Goal: Navigation & Orientation: Find specific page/section

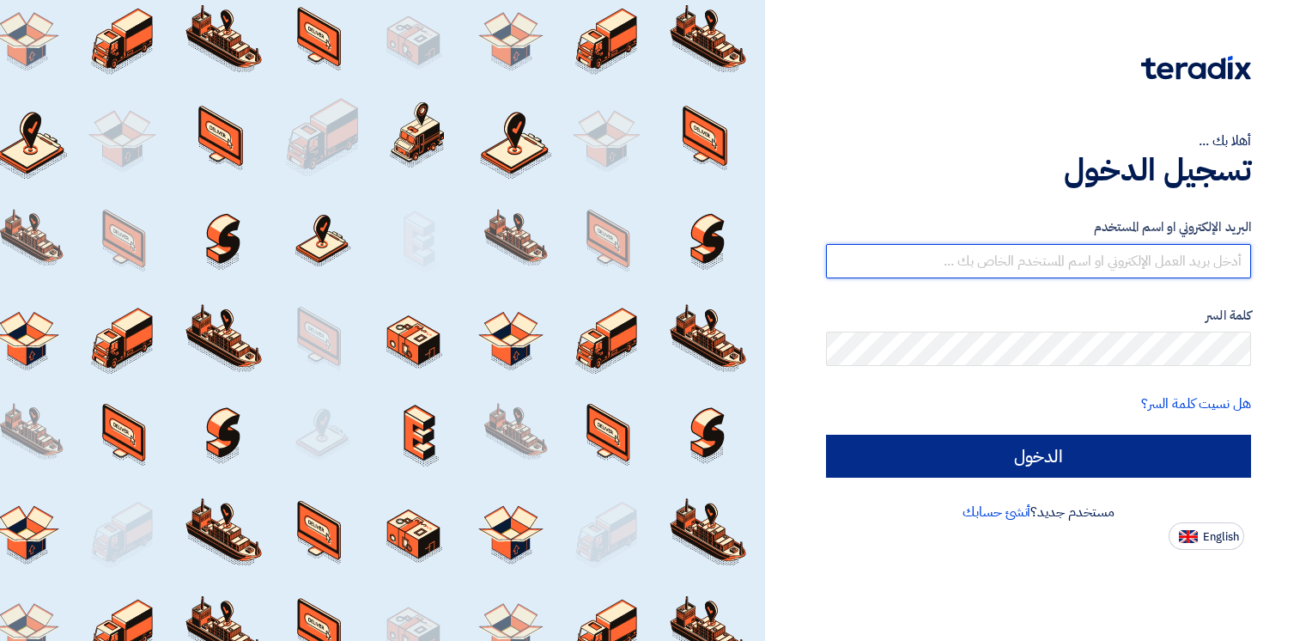
type input "[EMAIL_ADDRESS][DOMAIN_NAME]"
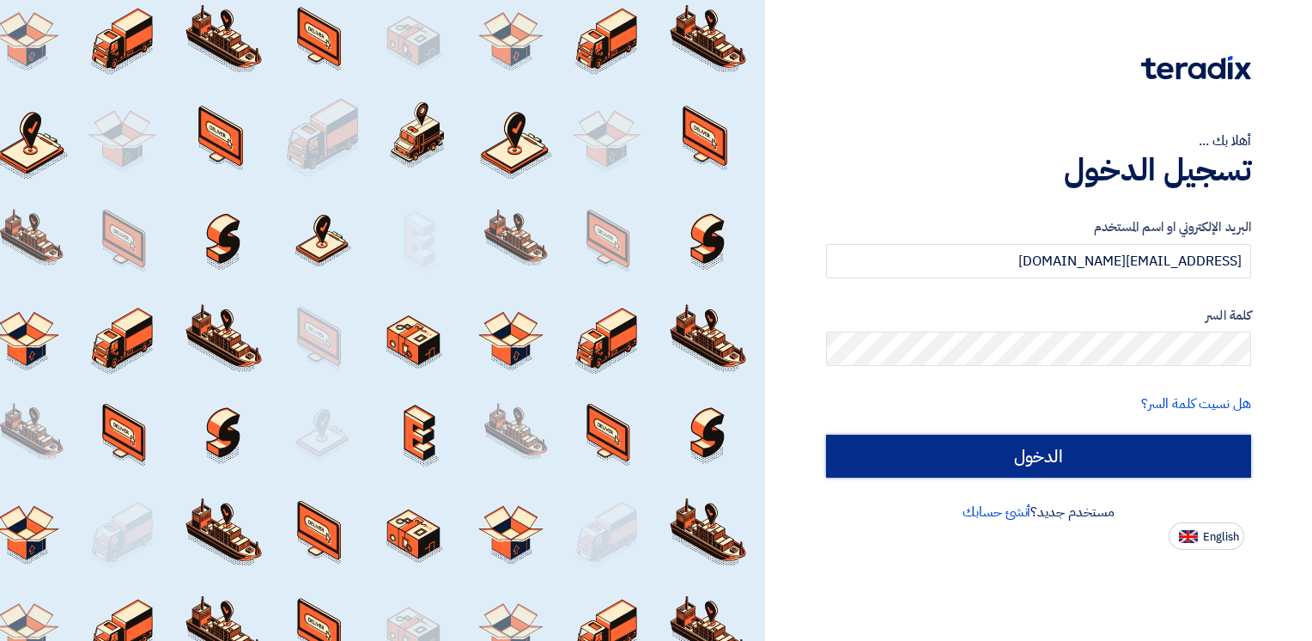
click at [1003, 459] on input "الدخول" at bounding box center [1038, 455] width 425 height 43
type input "Sign in"
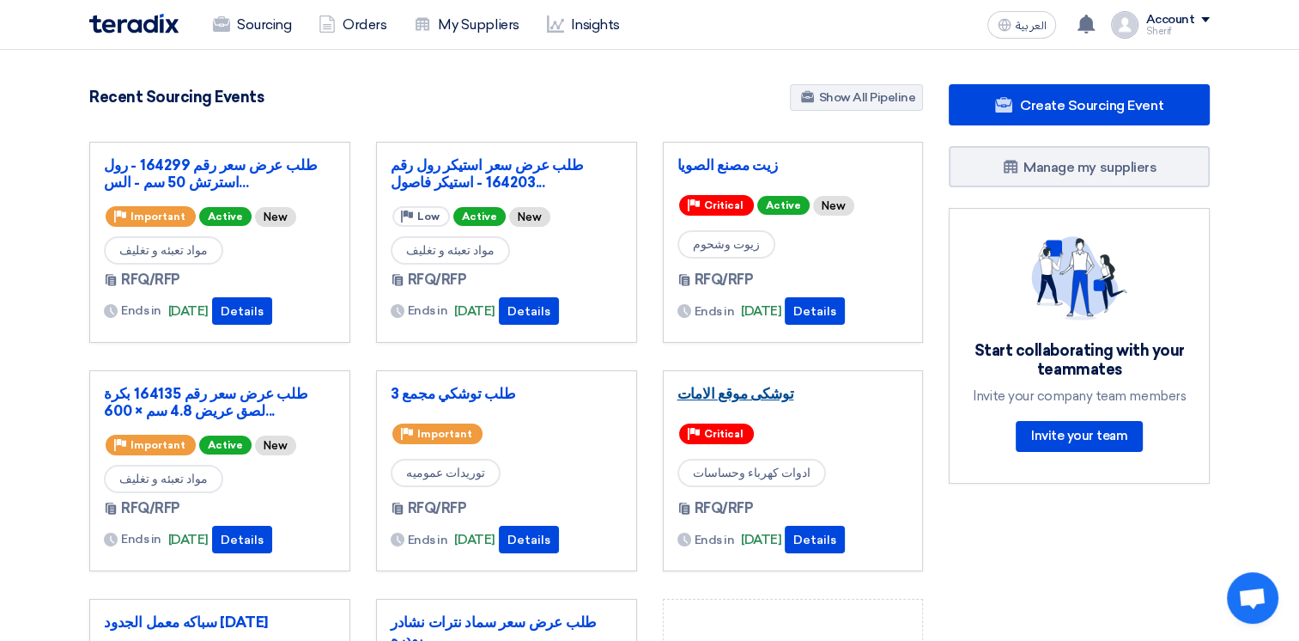
click at [745, 400] on link "توشكى موقع الامات" at bounding box center [793, 393] width 232 height 17
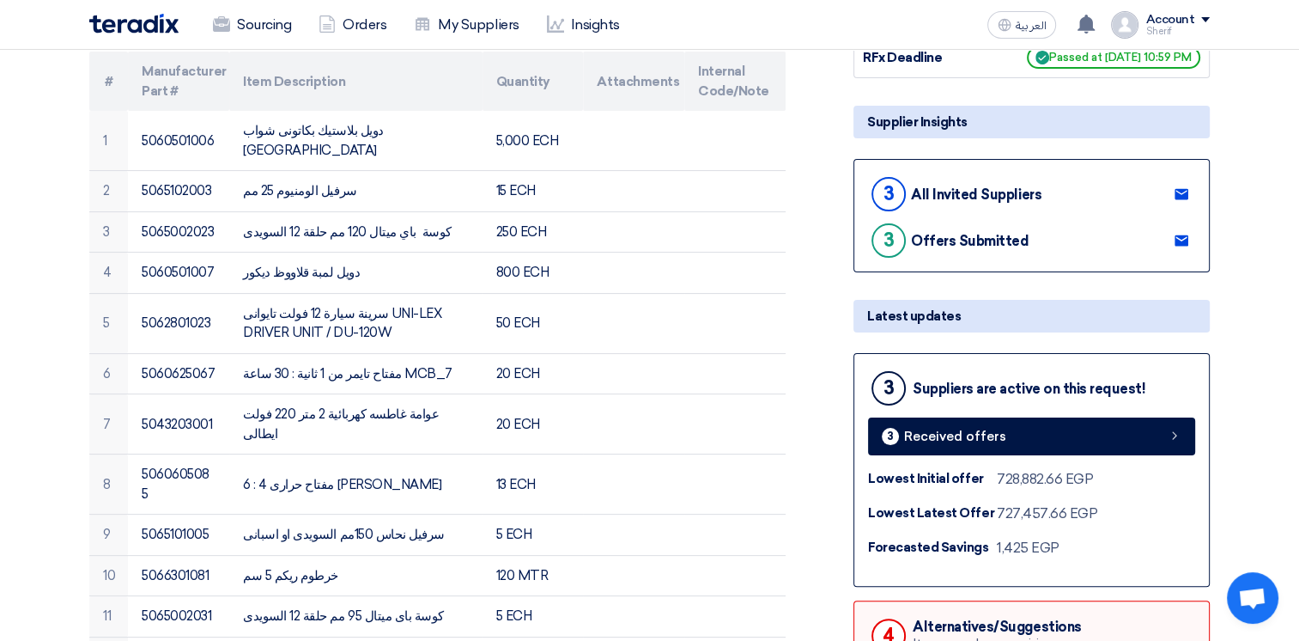
scroll to position [86, 0]
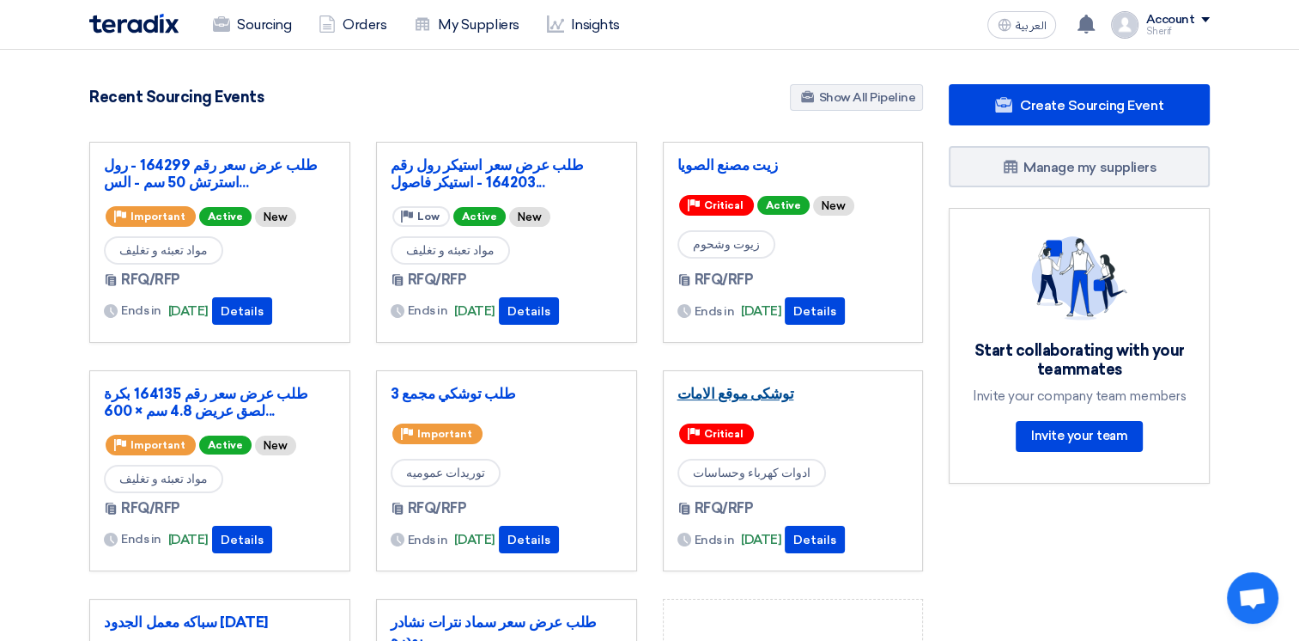
click at [725, 391] on link "توشكى موقع الامات" at bounding box center [793, 393] width 232 height 17
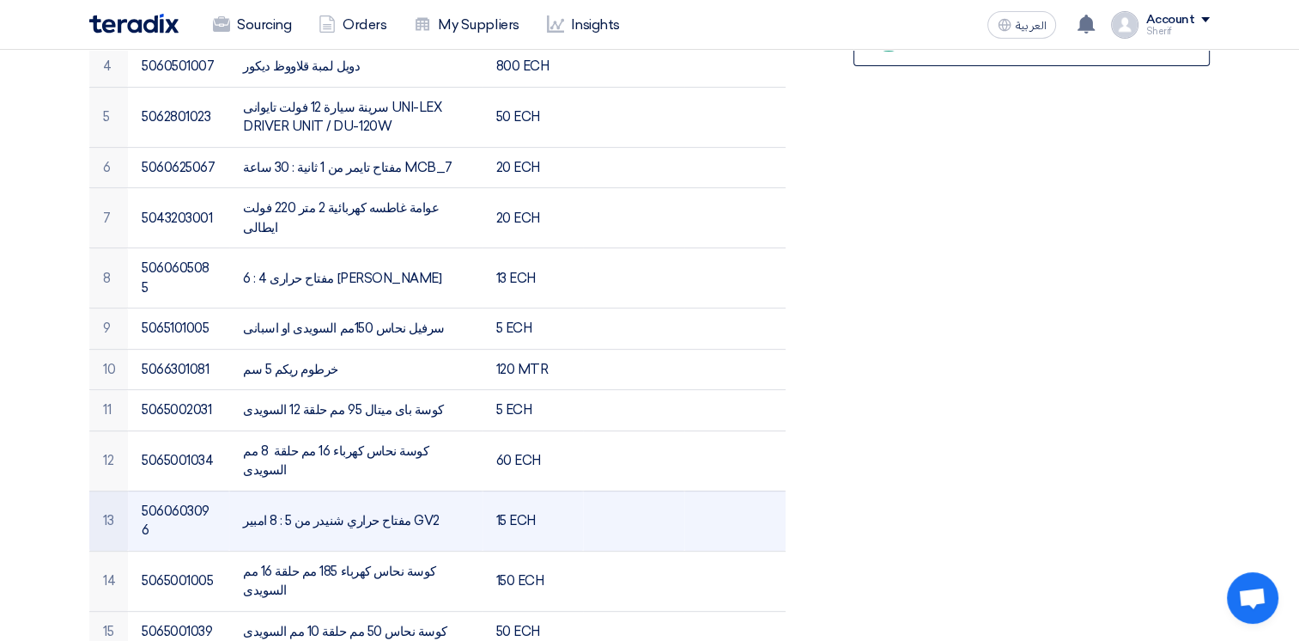
scroll to position [601, 0]
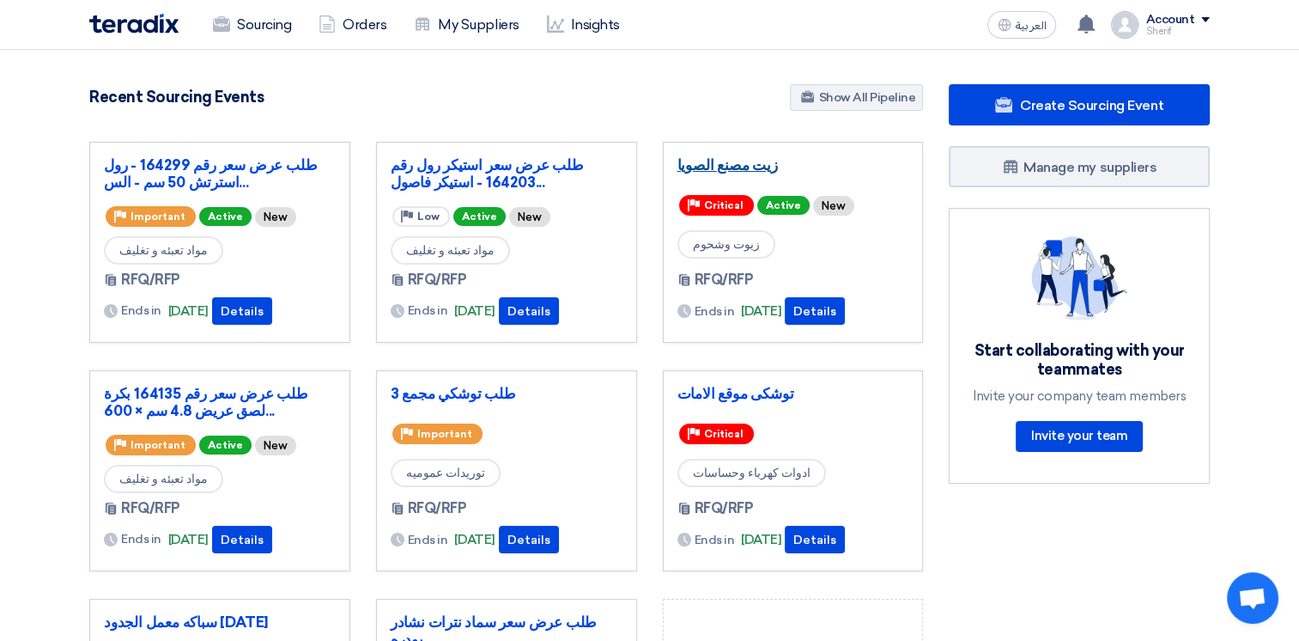
click at [744, 167] on link "زيت مصنع الصويا" at bounding box center [793, 164] width 232 height 17
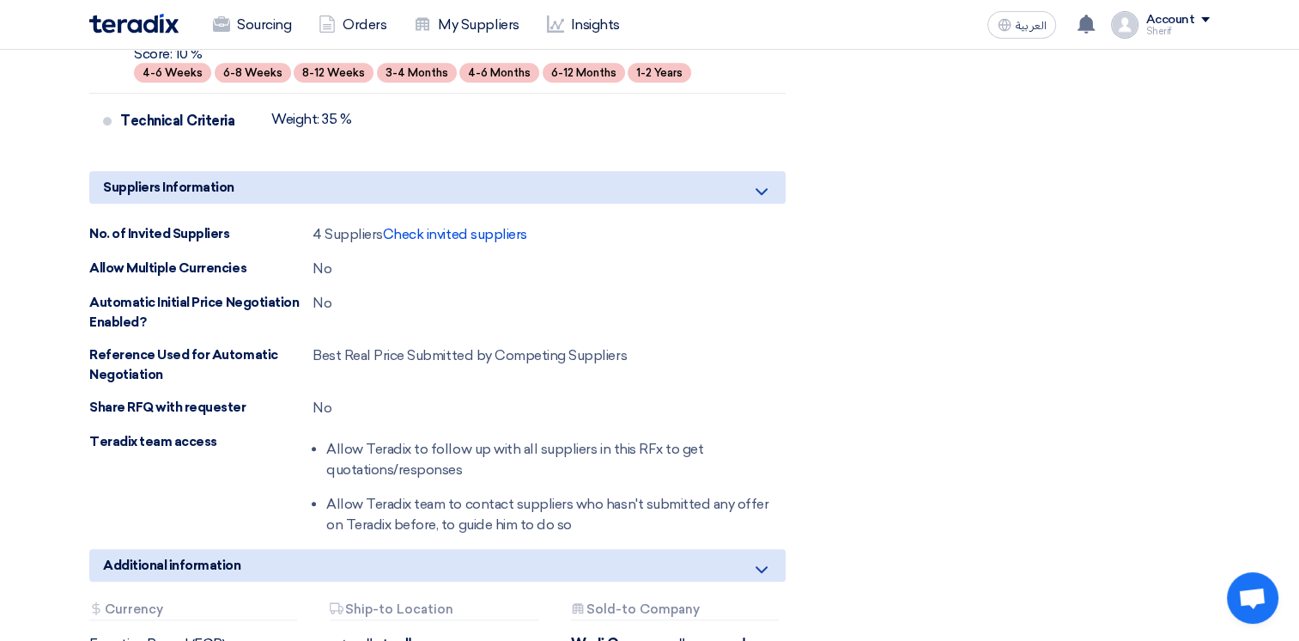
scroll to position [1546, 0]
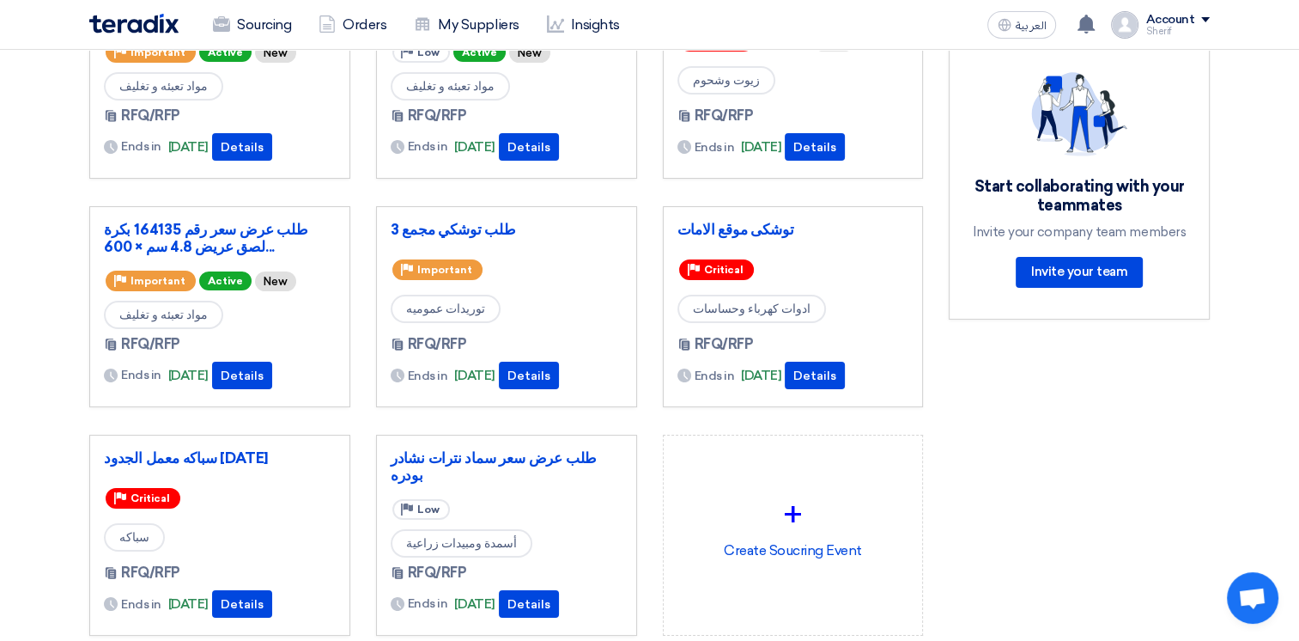
scroll to position [172, 0]
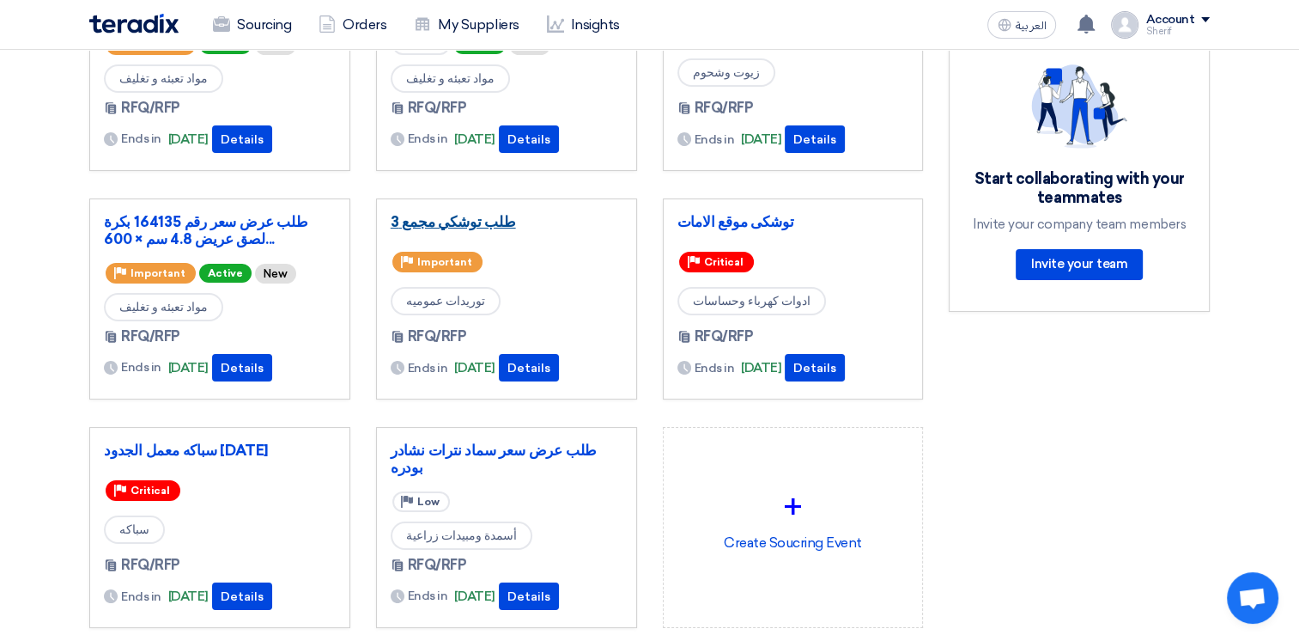
click at [438, 228] on link "طلب توشكي مجمع 3" at bounding box center [507, 221] width 232 height 17
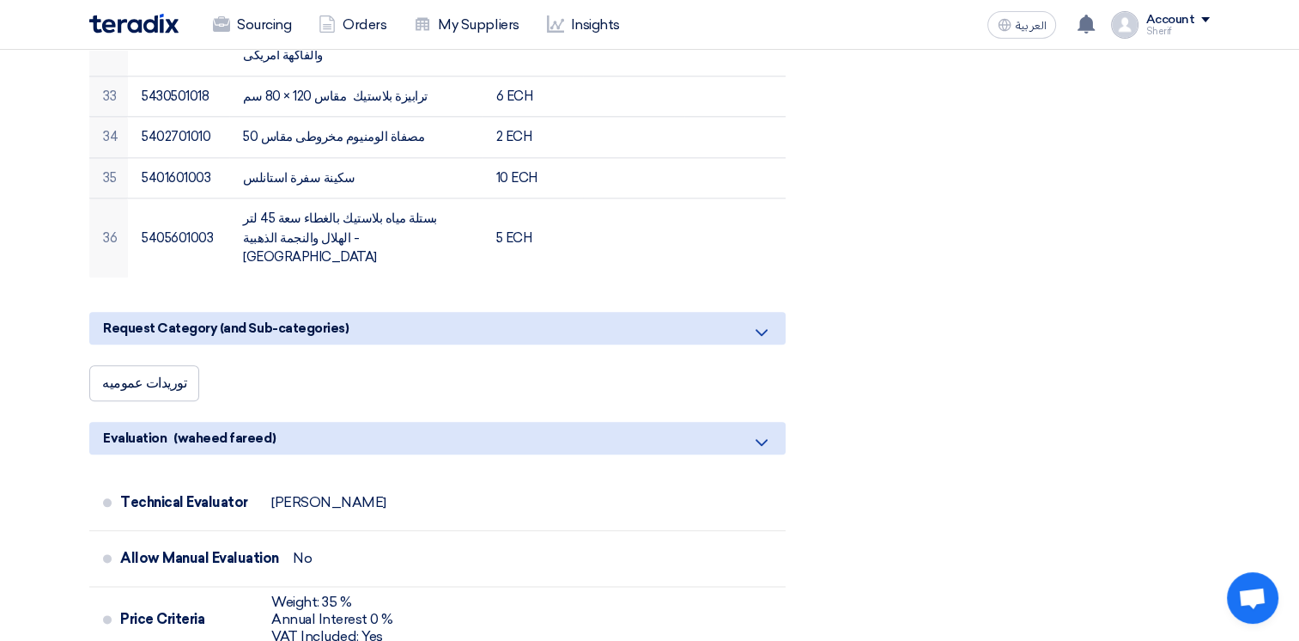
scroll to position [2318, 0]
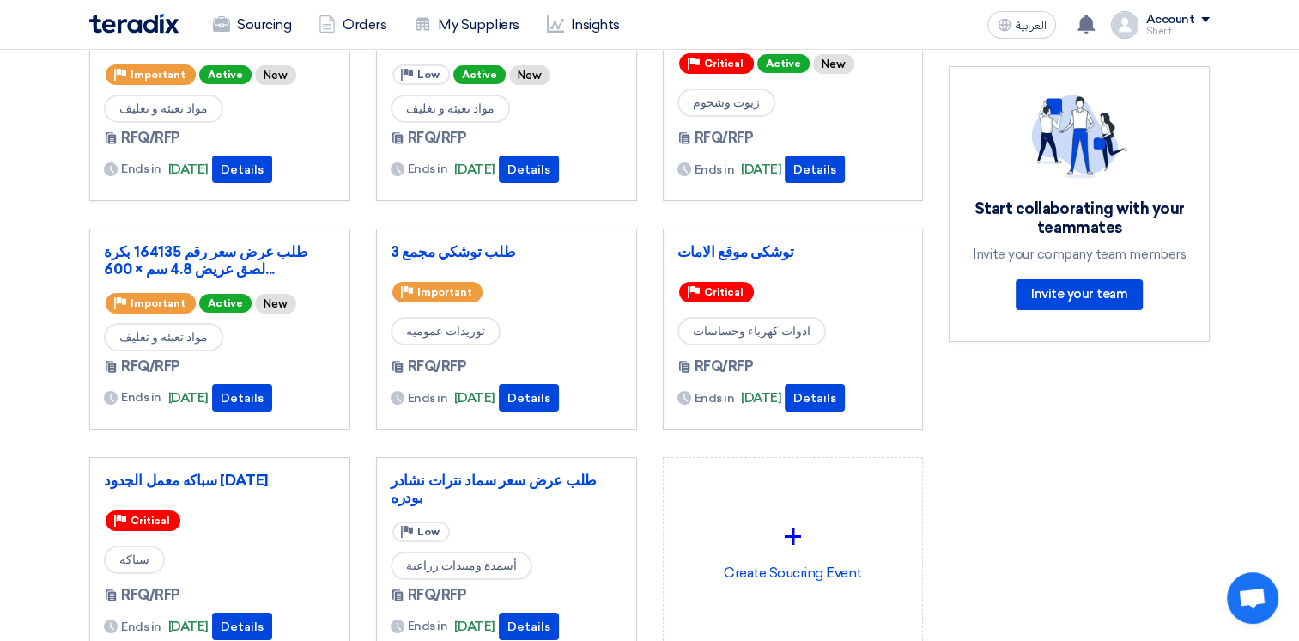
scroll to position [172, 0]
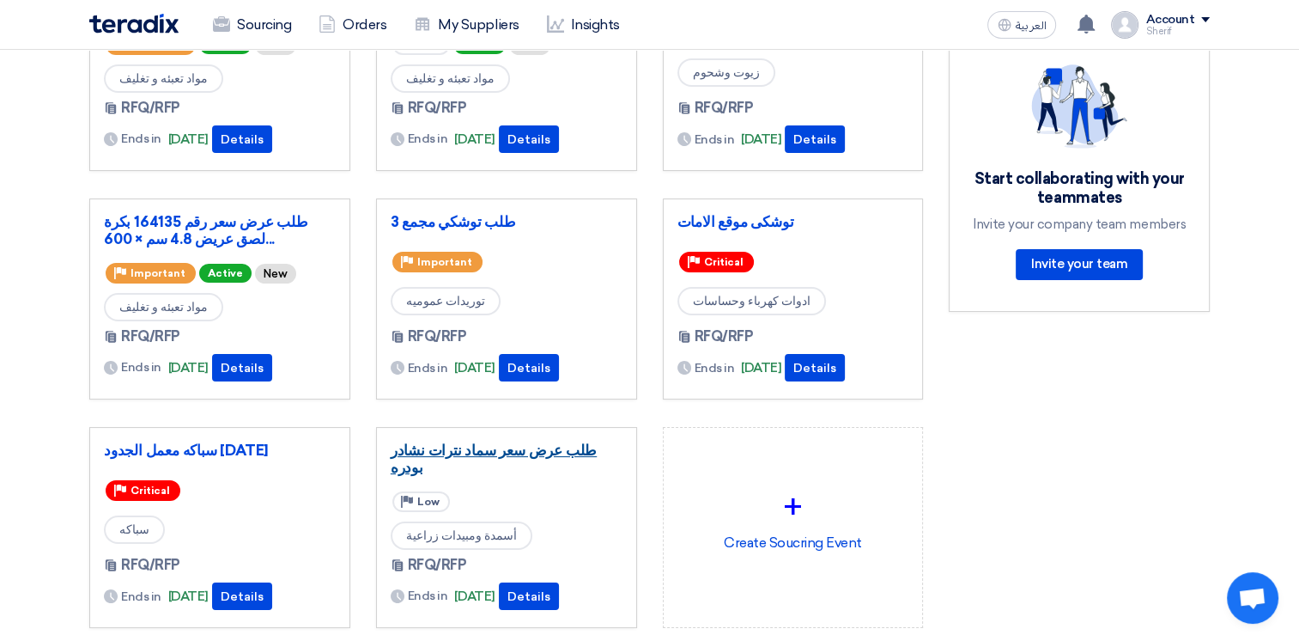
click at [405, 449] on link "طلب عرض سعر سماد نترات نشادر بودره" at bounding box center [507, 458] width 232 height 34
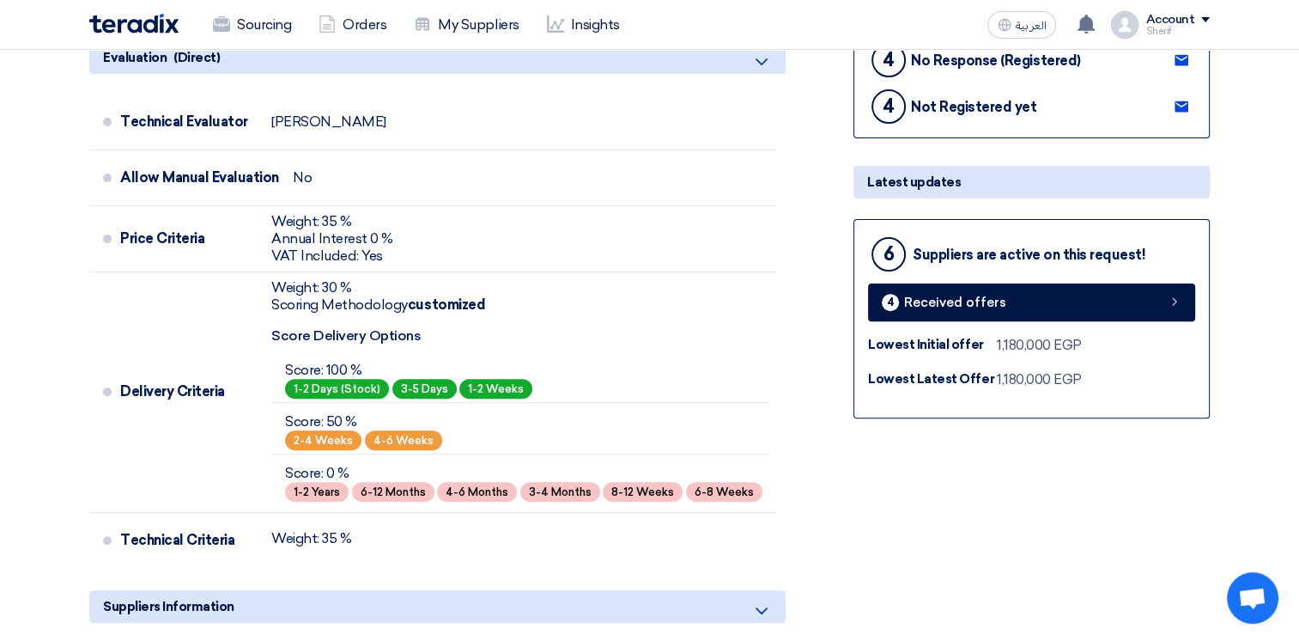
scroll to position [601, 0]
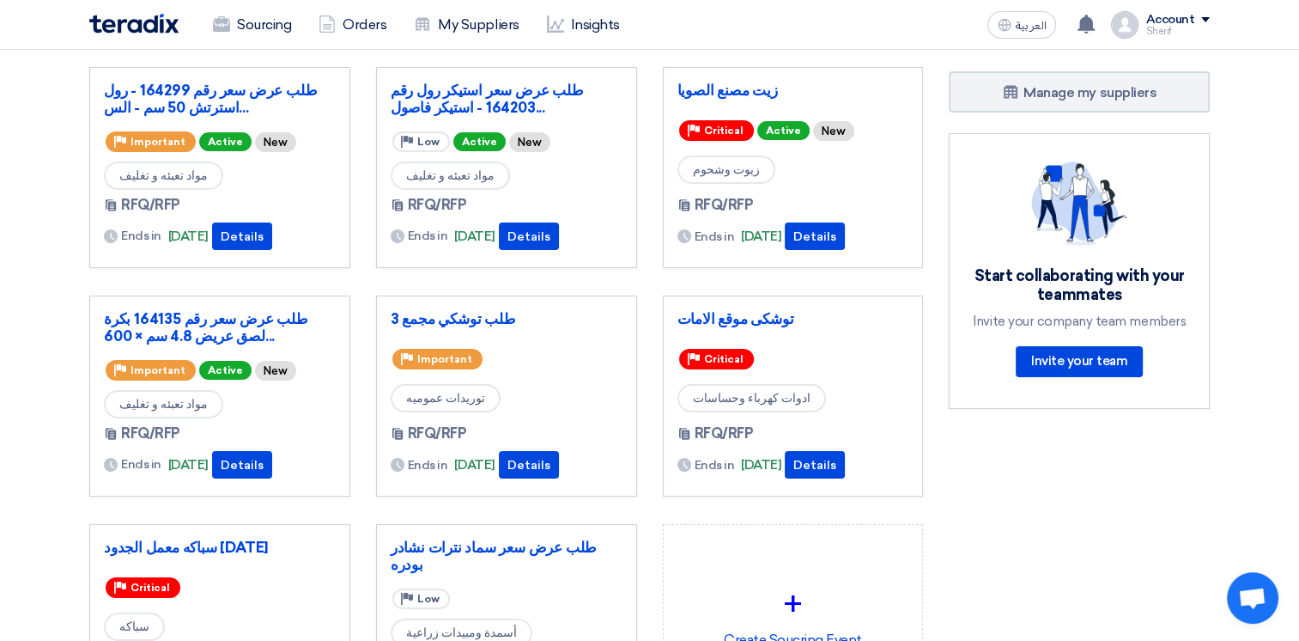
scroll to position [172, 0]
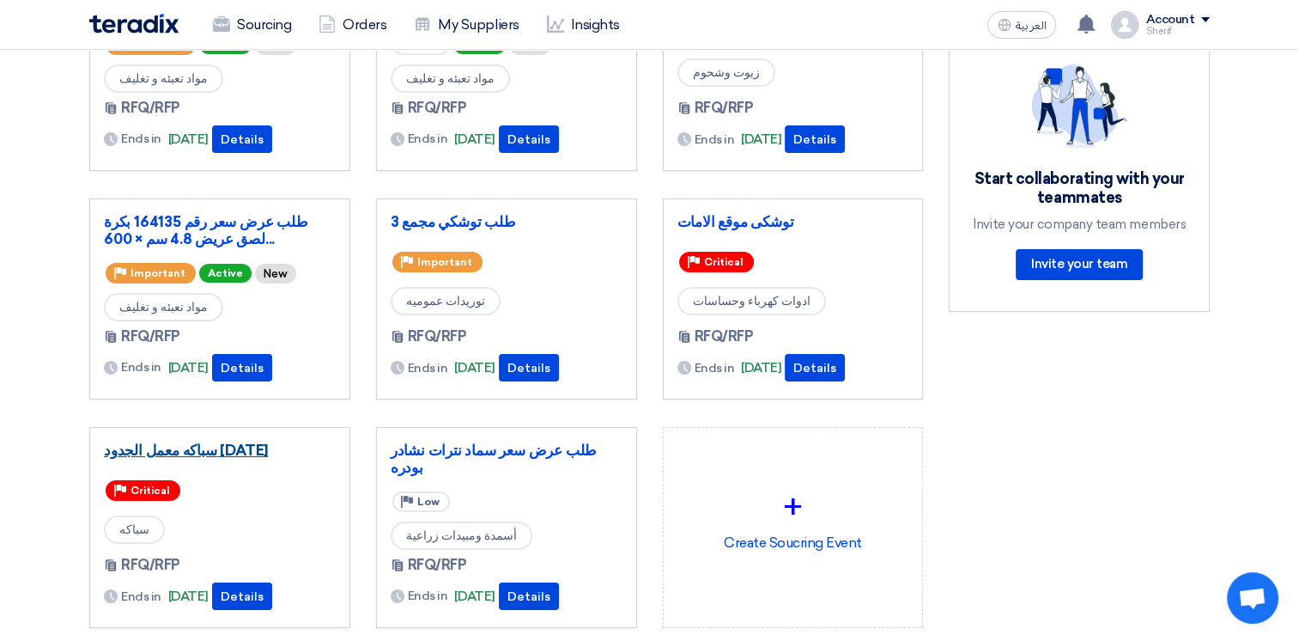
click at [220, 455] on link "سباكه معمل الجدود [DATE]" at bounding box center [220, 449] width 232 height 17
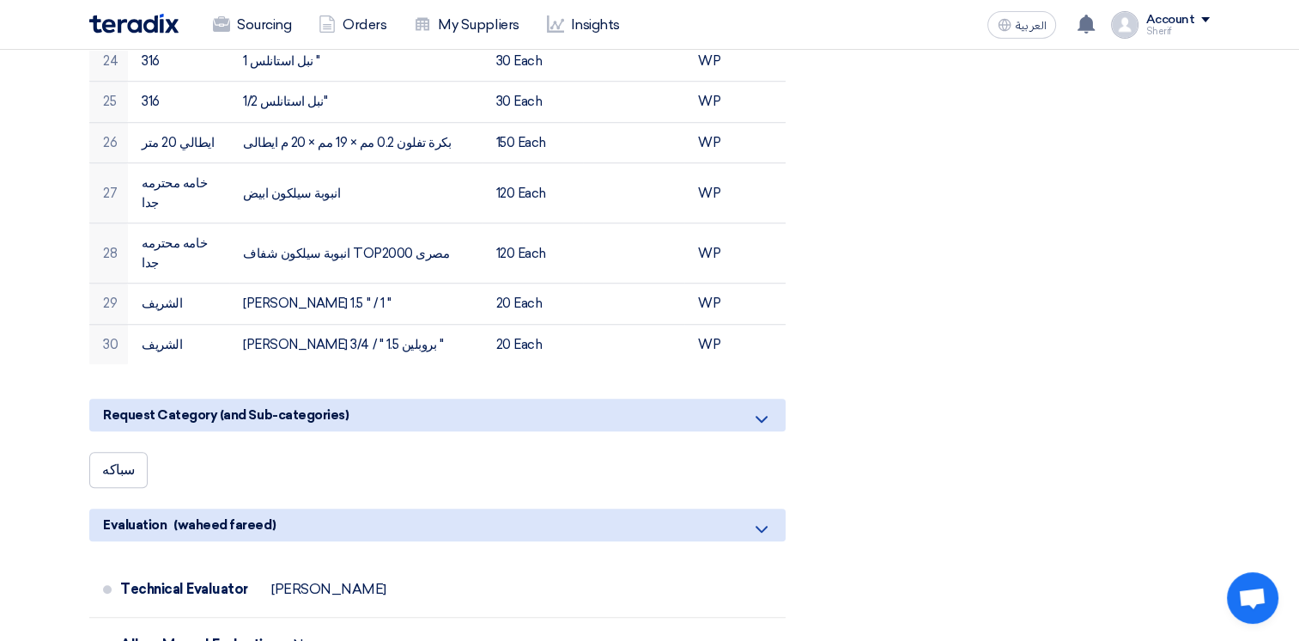
scroll to position [1288, 0]
